Goal: Information Seeking & Learning: Learn about a topic

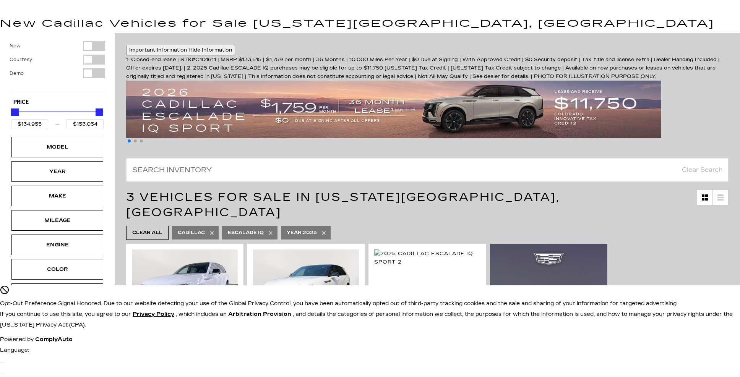
scroll to position [1050, 0]
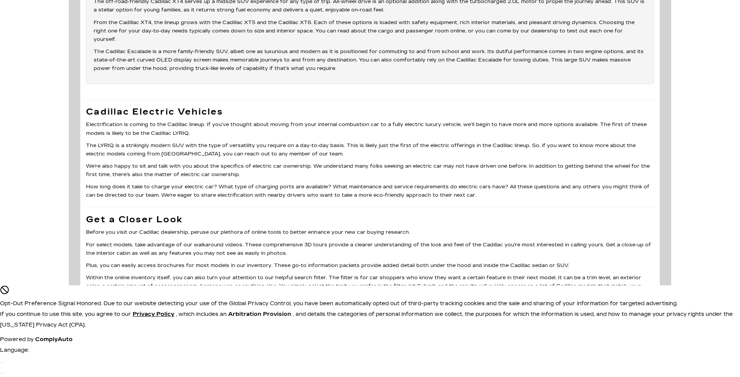
click at [370, 241] on p "For select models, take advantage of our walkaround videos. These comprehensive…" at bounding box center [370, 249] width 568 height 17
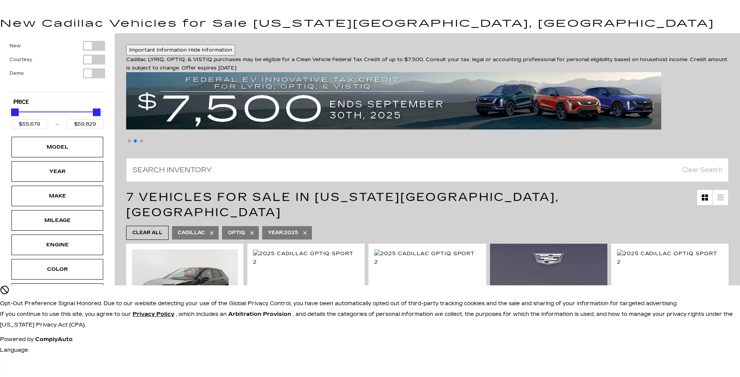
scroll to position [1407, 0]
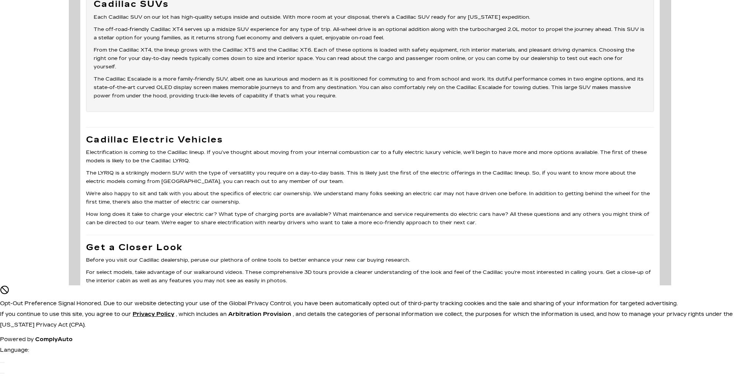
click at [370, 268] on p "For select models, take advantage of our walkaround videos. These comprehensive…" at bounding box center [370, 276] width 568 height 17
